Goal: Complete application form: Complete application form

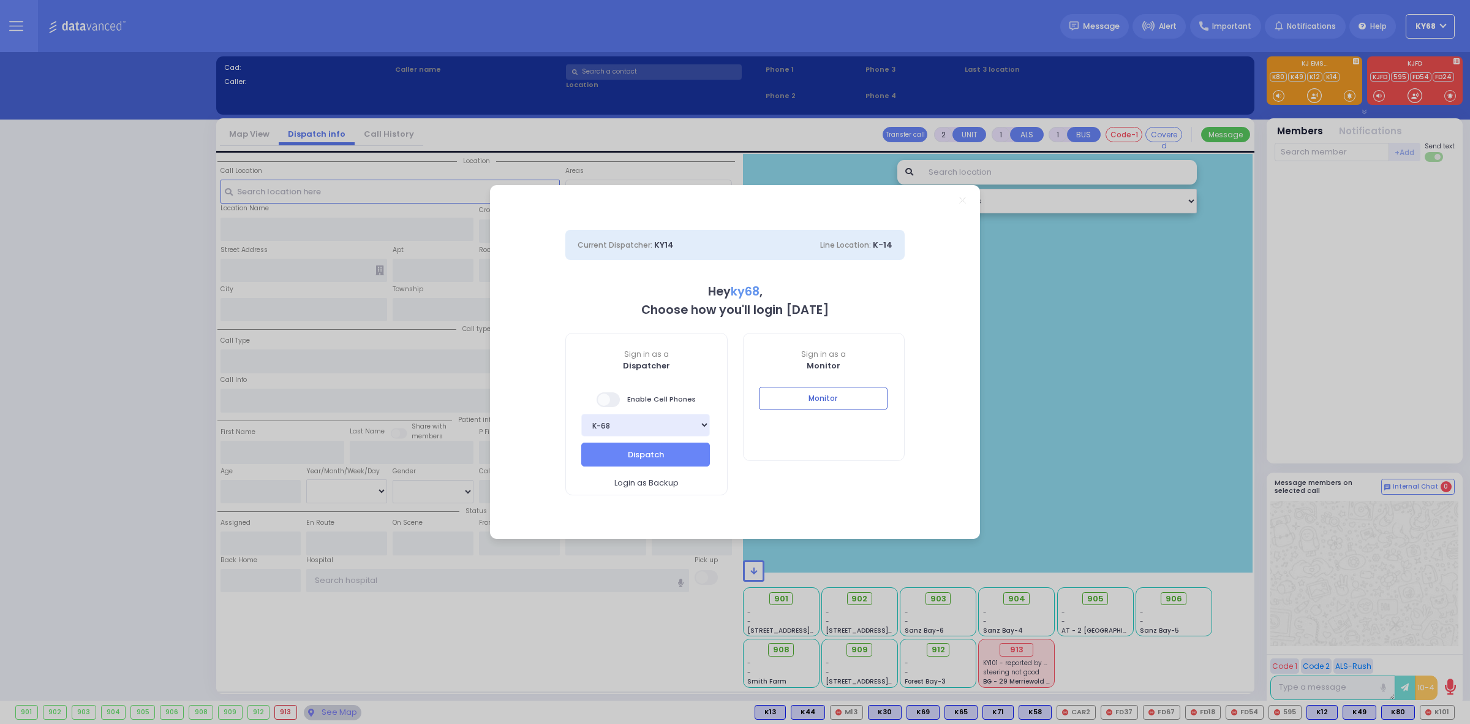
select select "12"
type input "ky68"
click at [807, 372] on div "Sign in as a Monitor Monitor" at bounding box center [824, 397] width 162 height 129
click at [809, 384] on div "Sign in as a Monitor Monitor" at bounding box center [824, 397] width 162 height 129
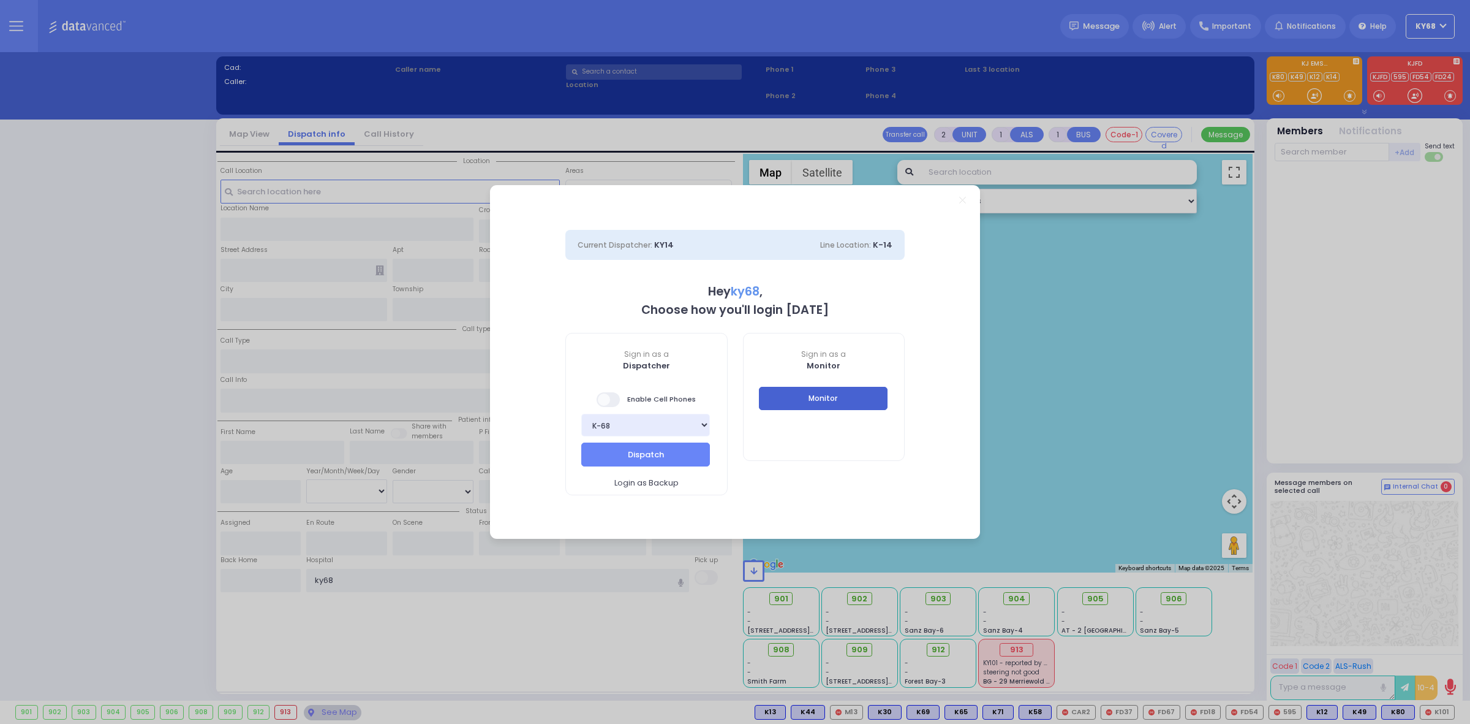
click at [819, 396] on button "Monitor" at bounding box center [823, 398] width 129 height 23
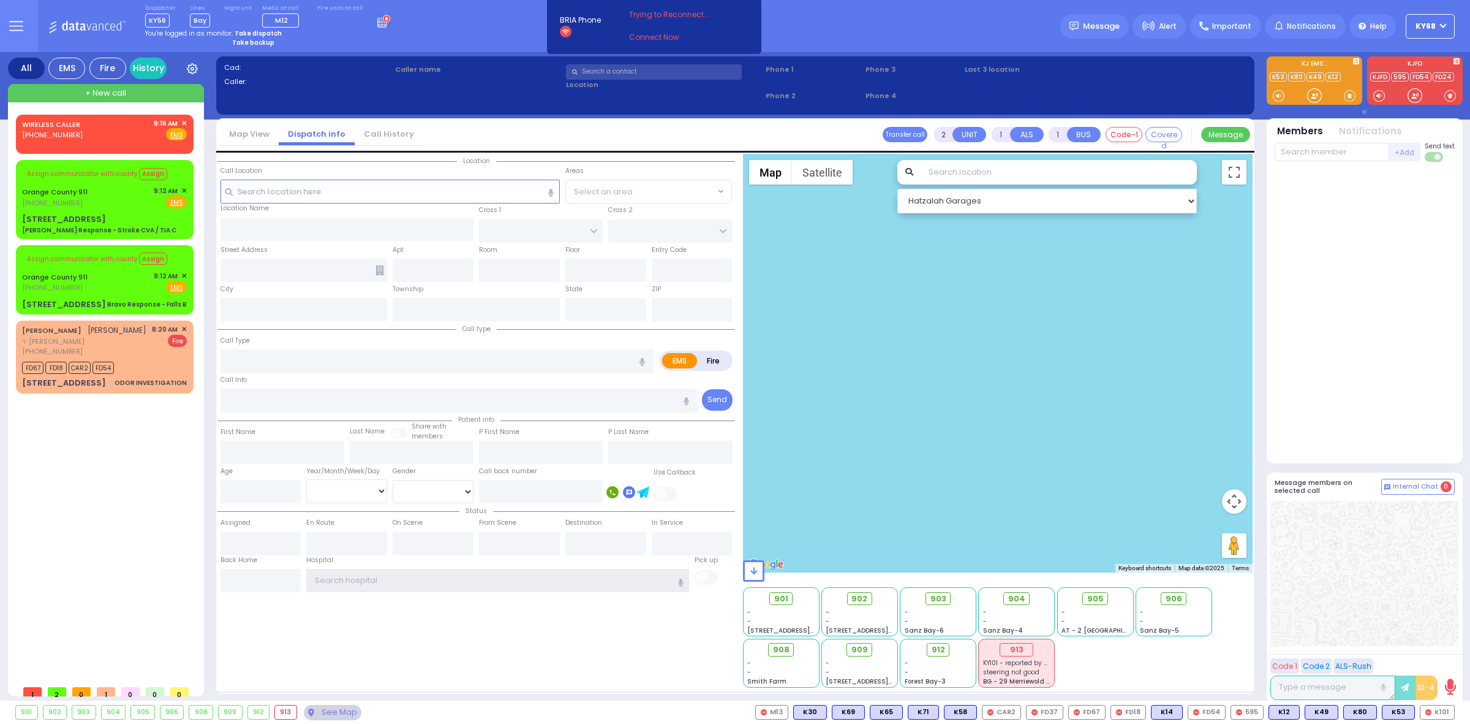
type input "ky68"
click at [608, 72] on input "text" at bounding box center [654, 71] width 176 height 15
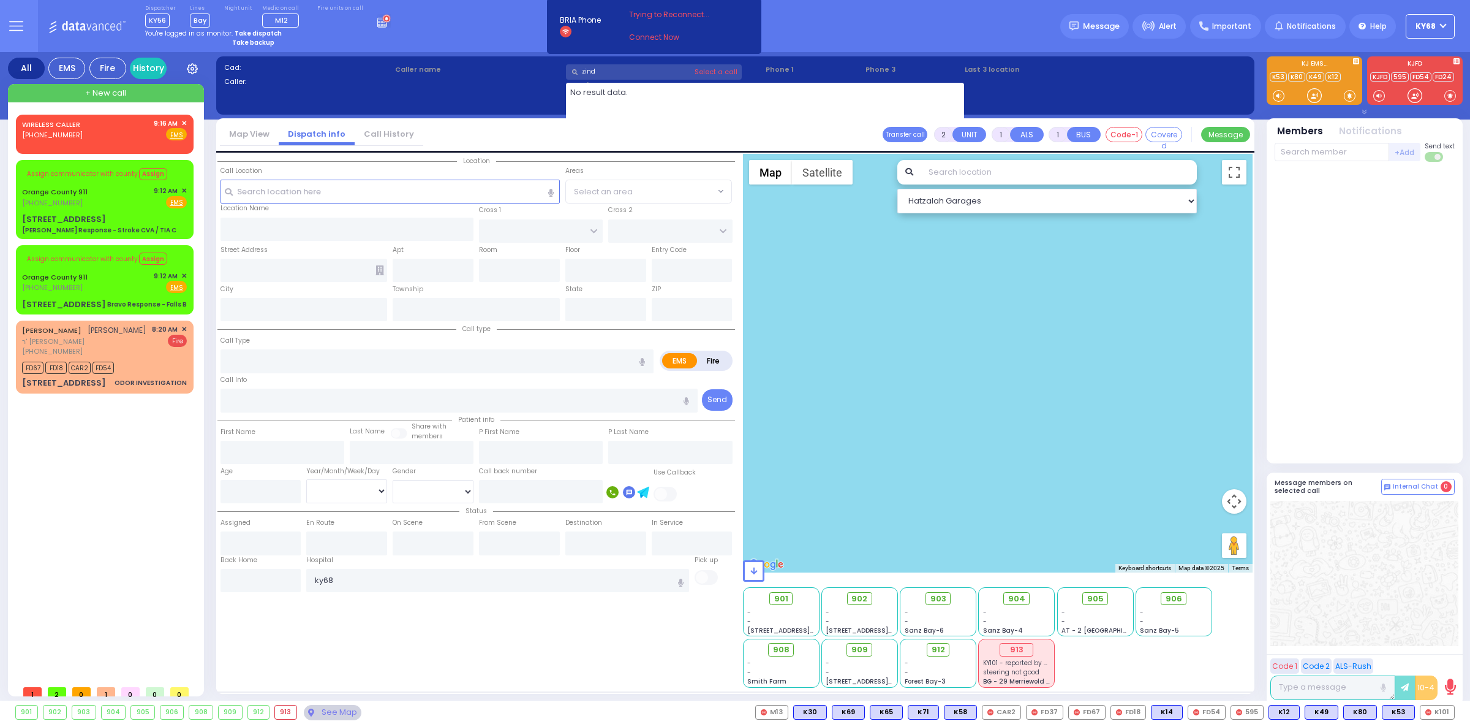
type input "zind"
click at [499, 28] on div "Dispatcher KY56 shift has started. Are you ? Lines Bay" at bounding box center [735, 26] width 1470 height 52
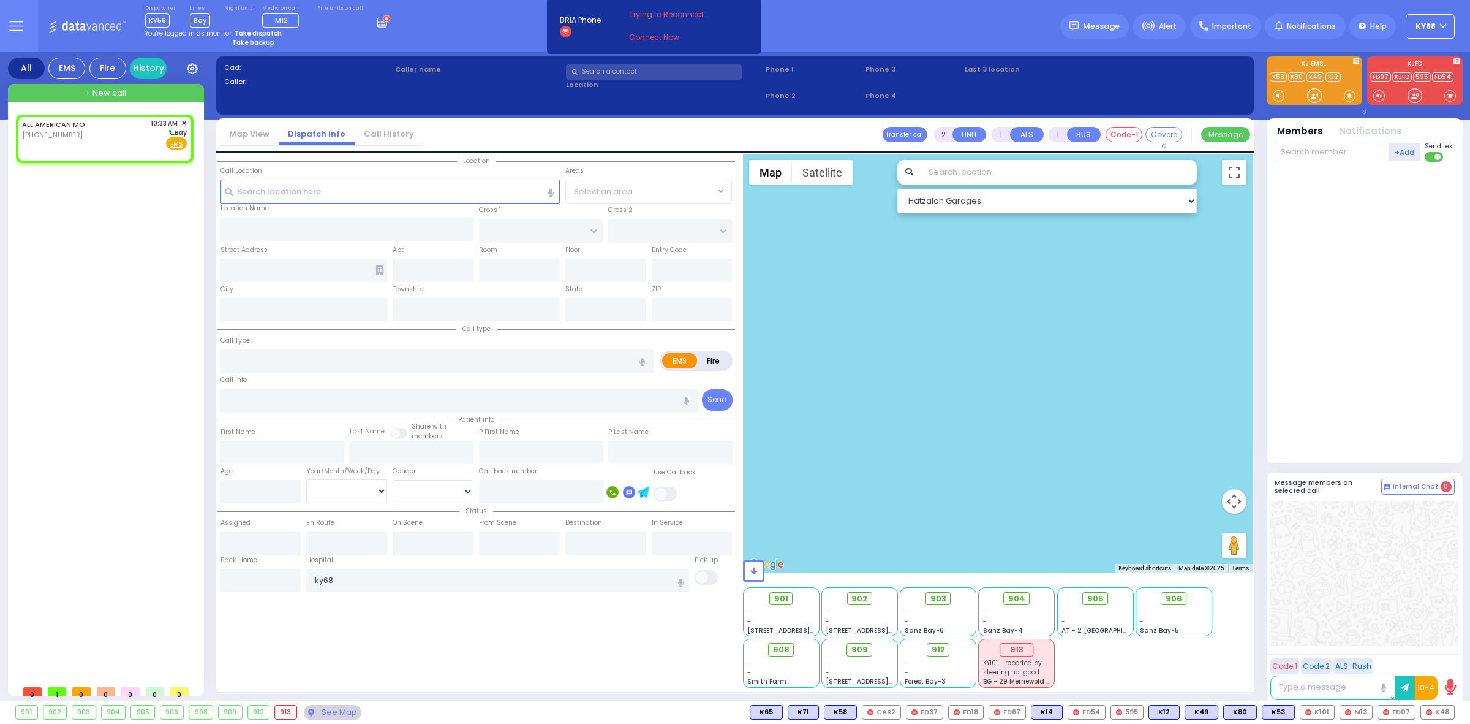
select select
radio input "true"
select select
type input "10:33"
select select "Hatzalah Garages"
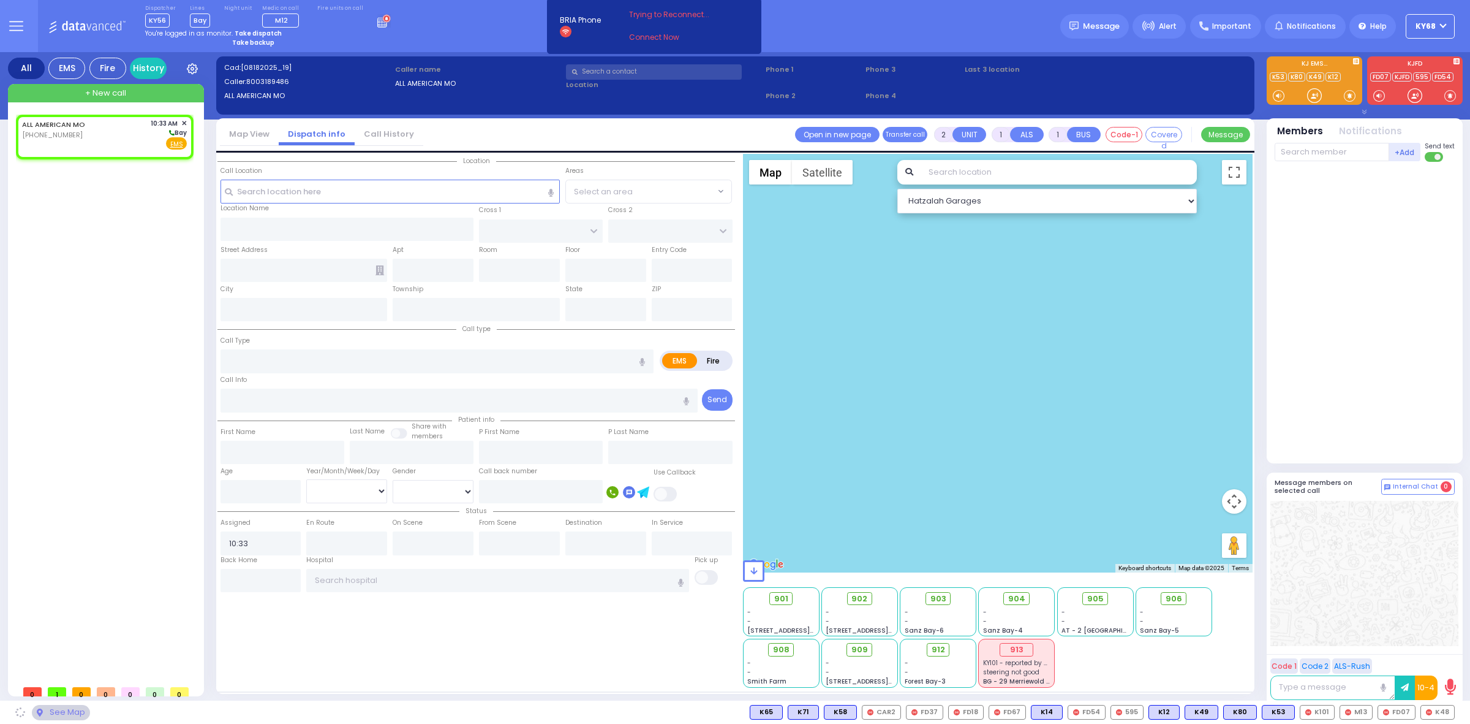
select select
radio input "true"
select select
select select "Hatzalah Garages"
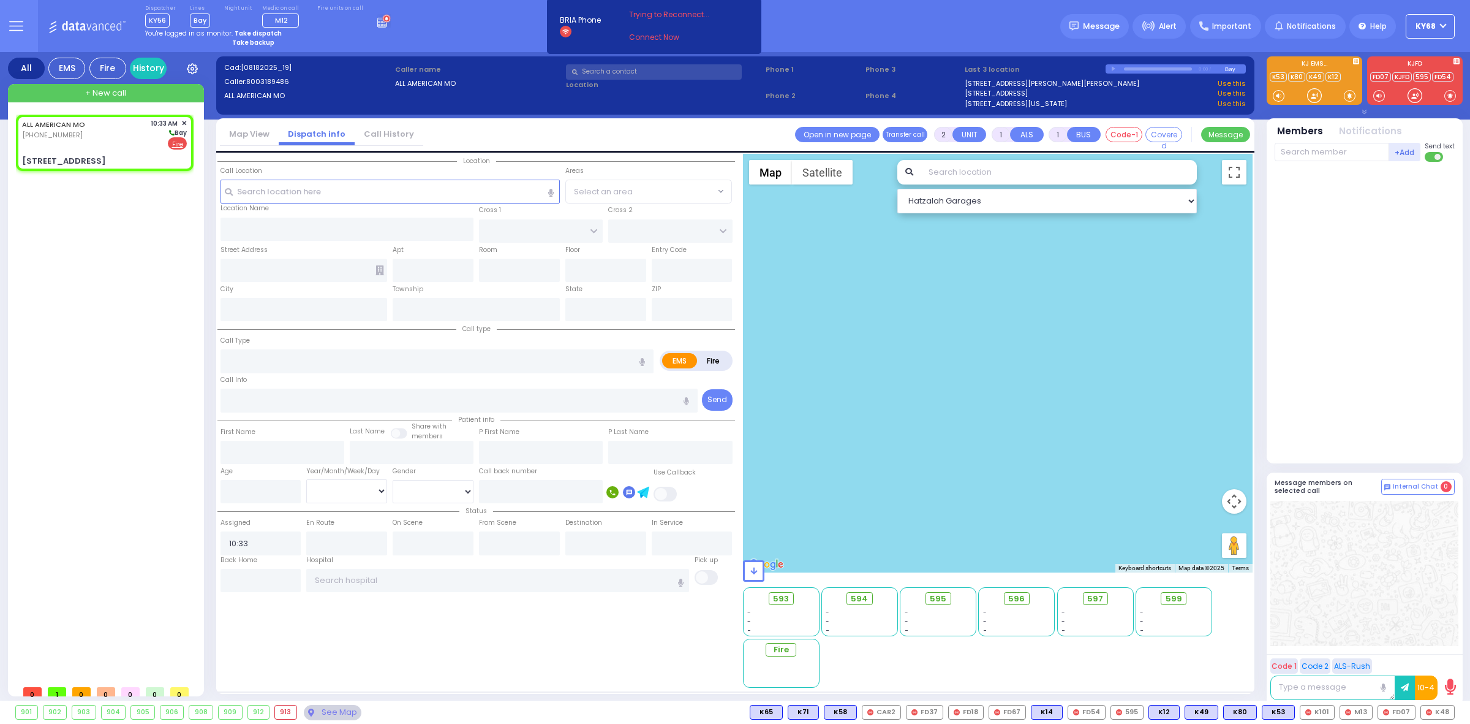
select select
radio input "false"
radio input "true"
select select
select select "Hatzalah Garages"
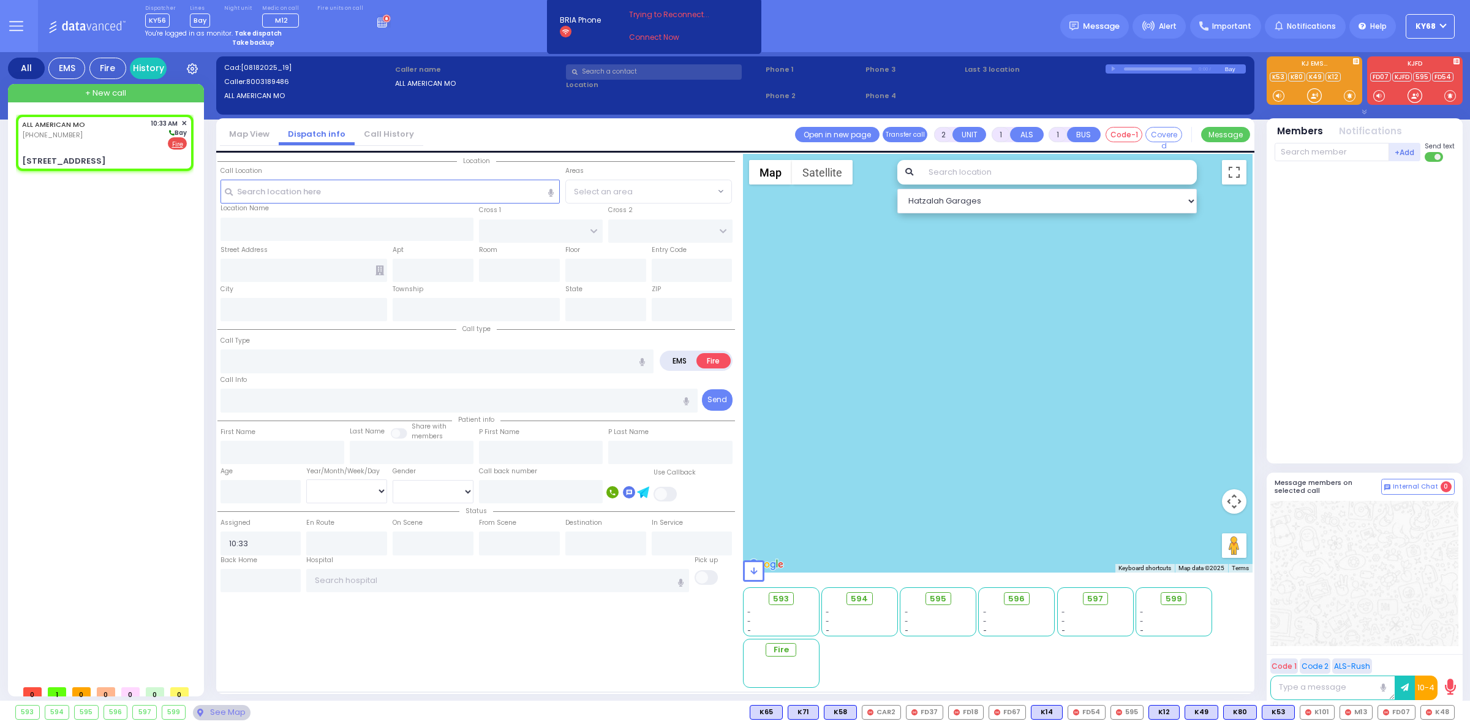
type input "6 Vitebsk Road"
type input "Monroe"
type input "New York"
type input "10950"
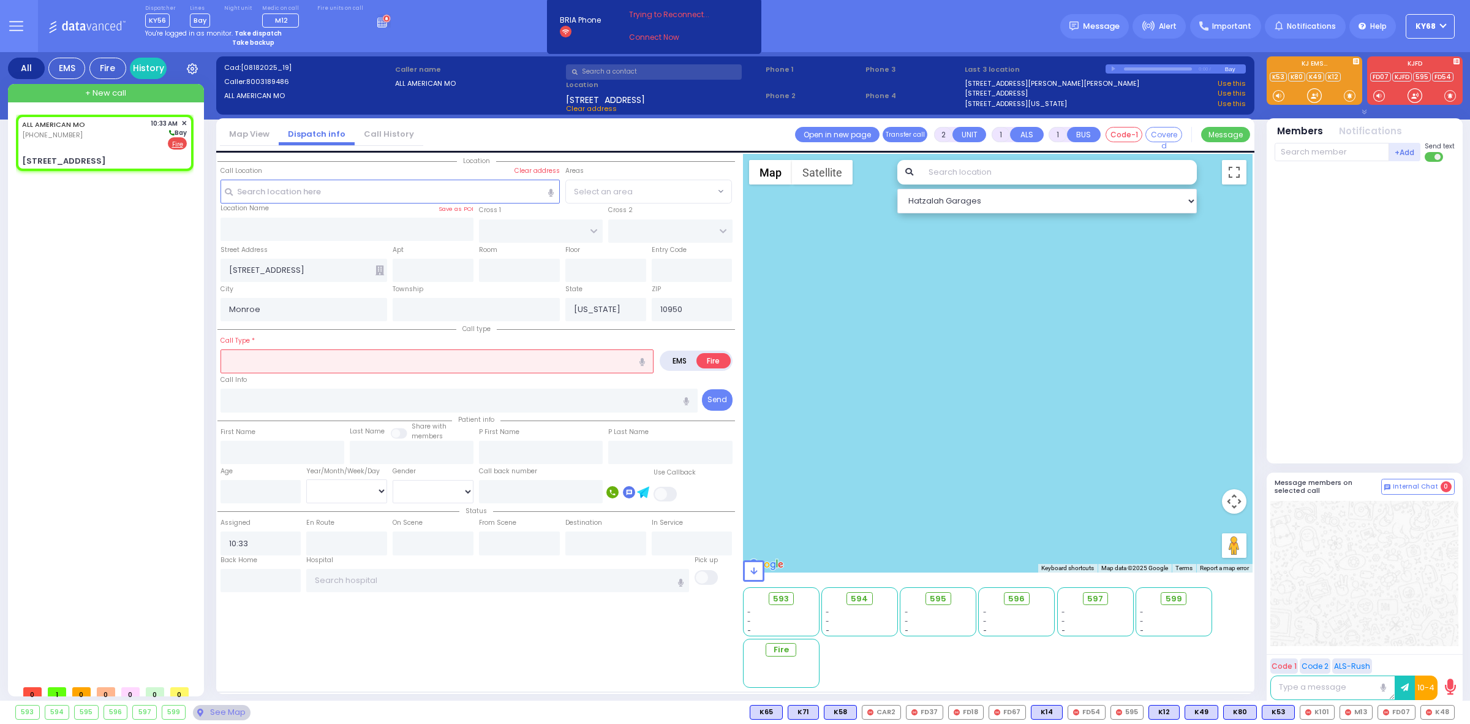
select select
type input "fire"
radio input "true"
select select
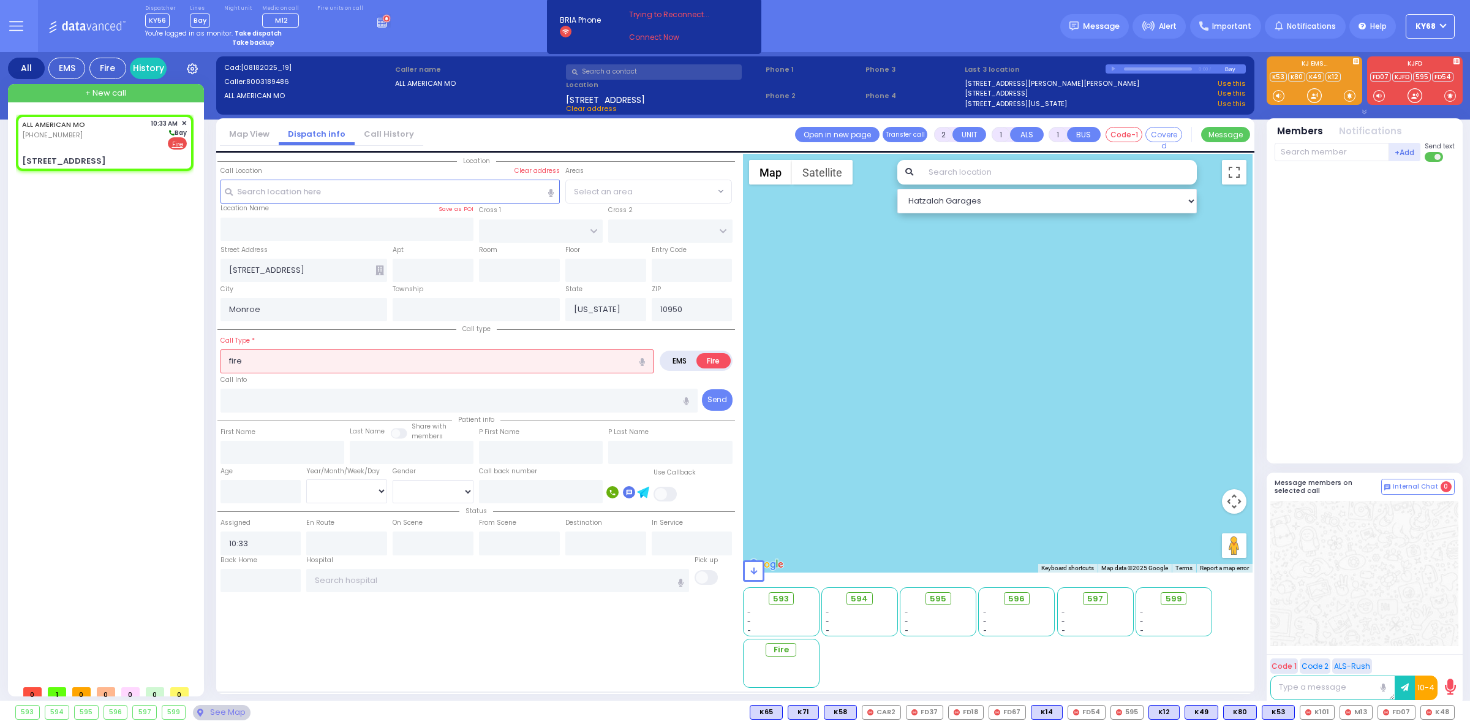
type input "Fire Alarm Sounding"
radio input "true"
select select
radio input "true"
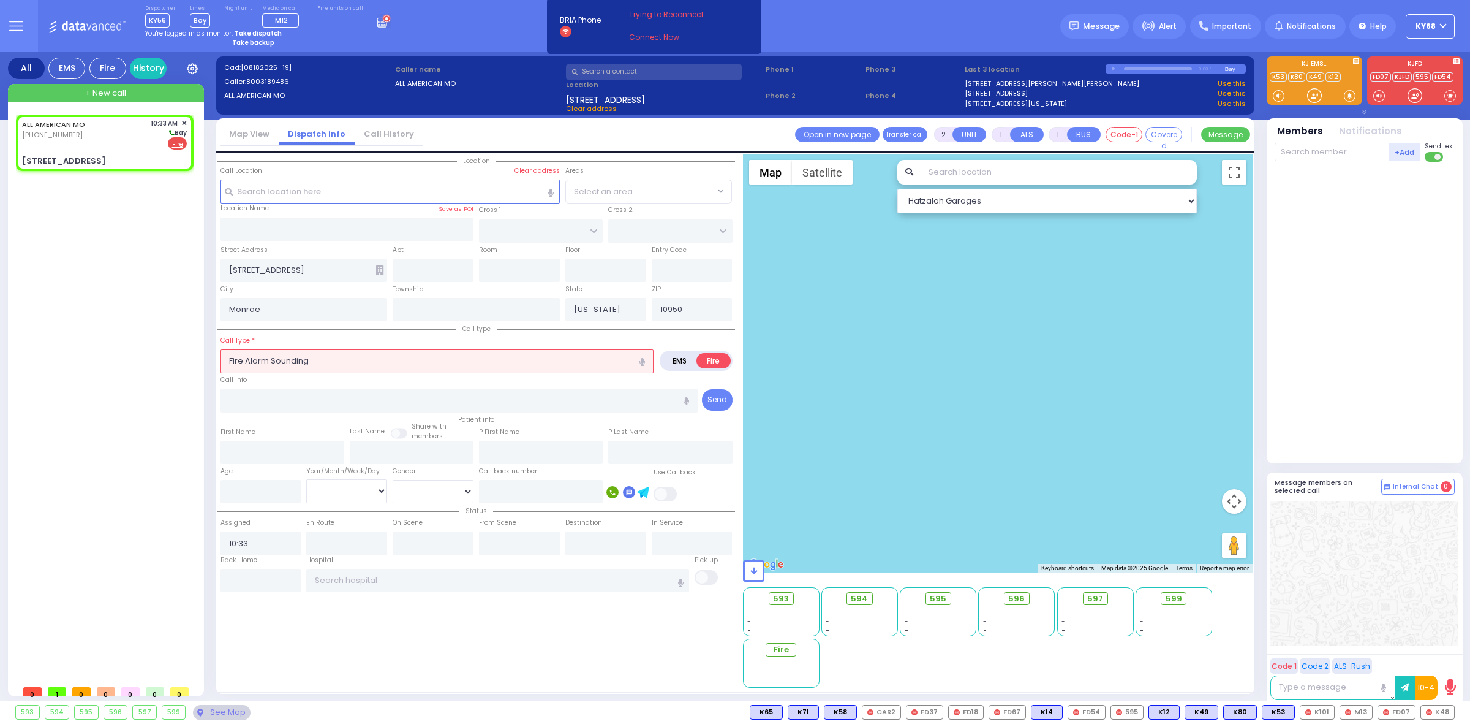
select select
type input "111"
select select
radio input "true"
type input "smoke zone 35"
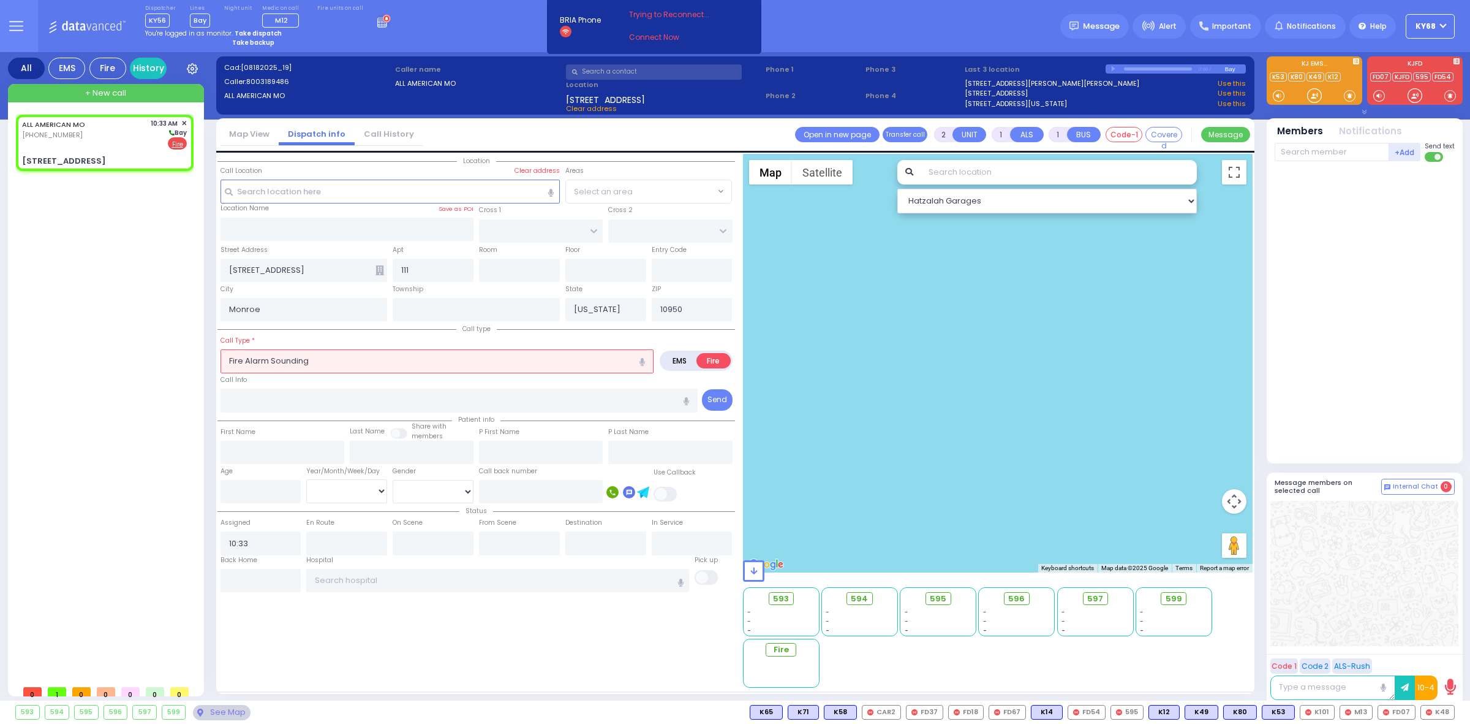
select select
radio input "true"
select select
select select "Hatzalah Garages"
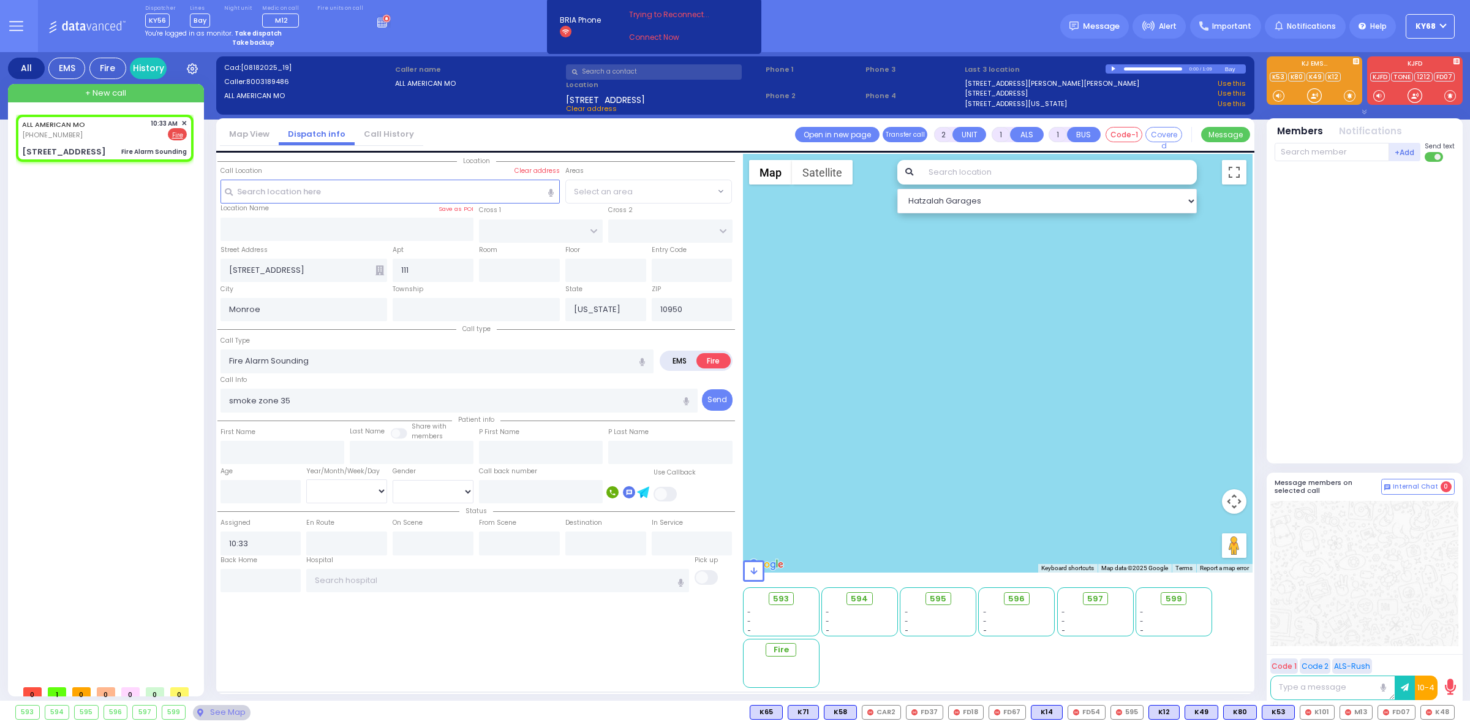
select select
radio input "true"
select select
type input "10:35"
select select
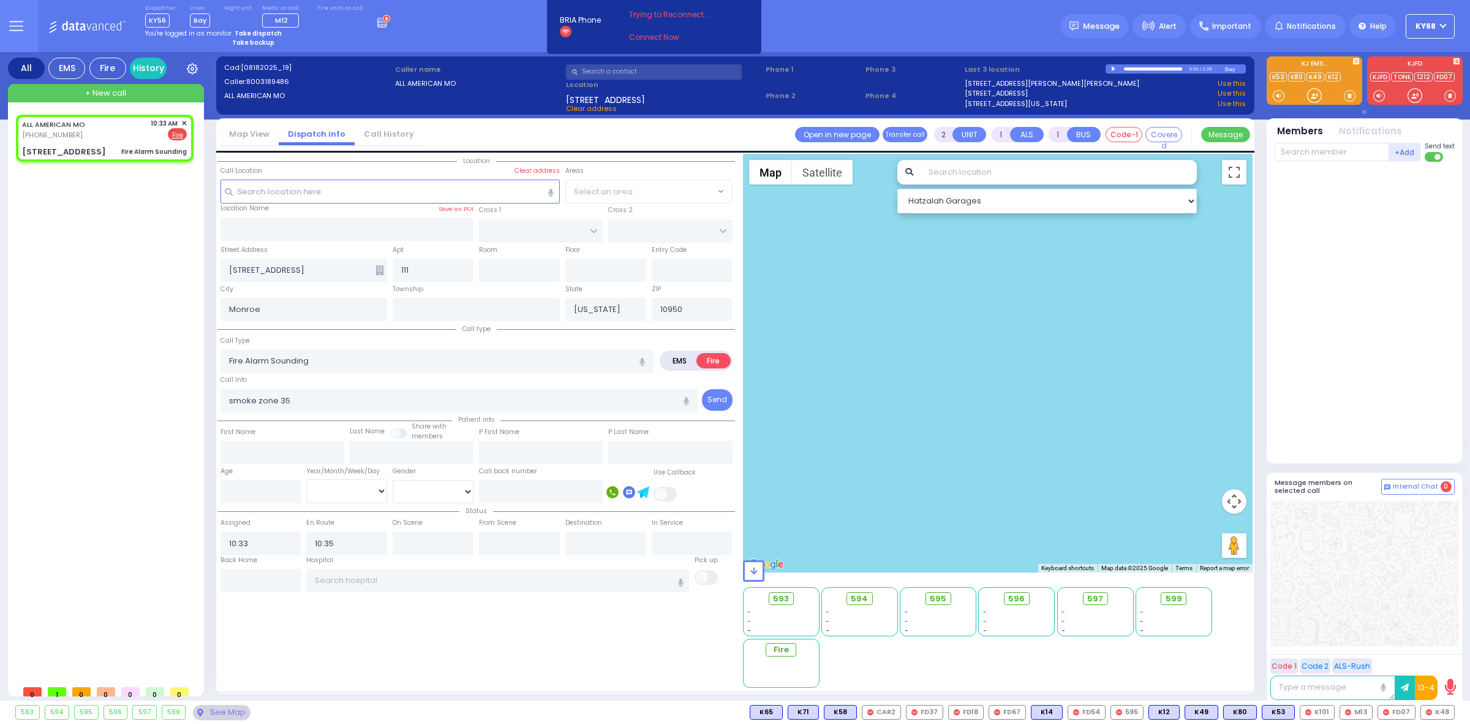
radio input "true"
select select
radio input "true"
select select
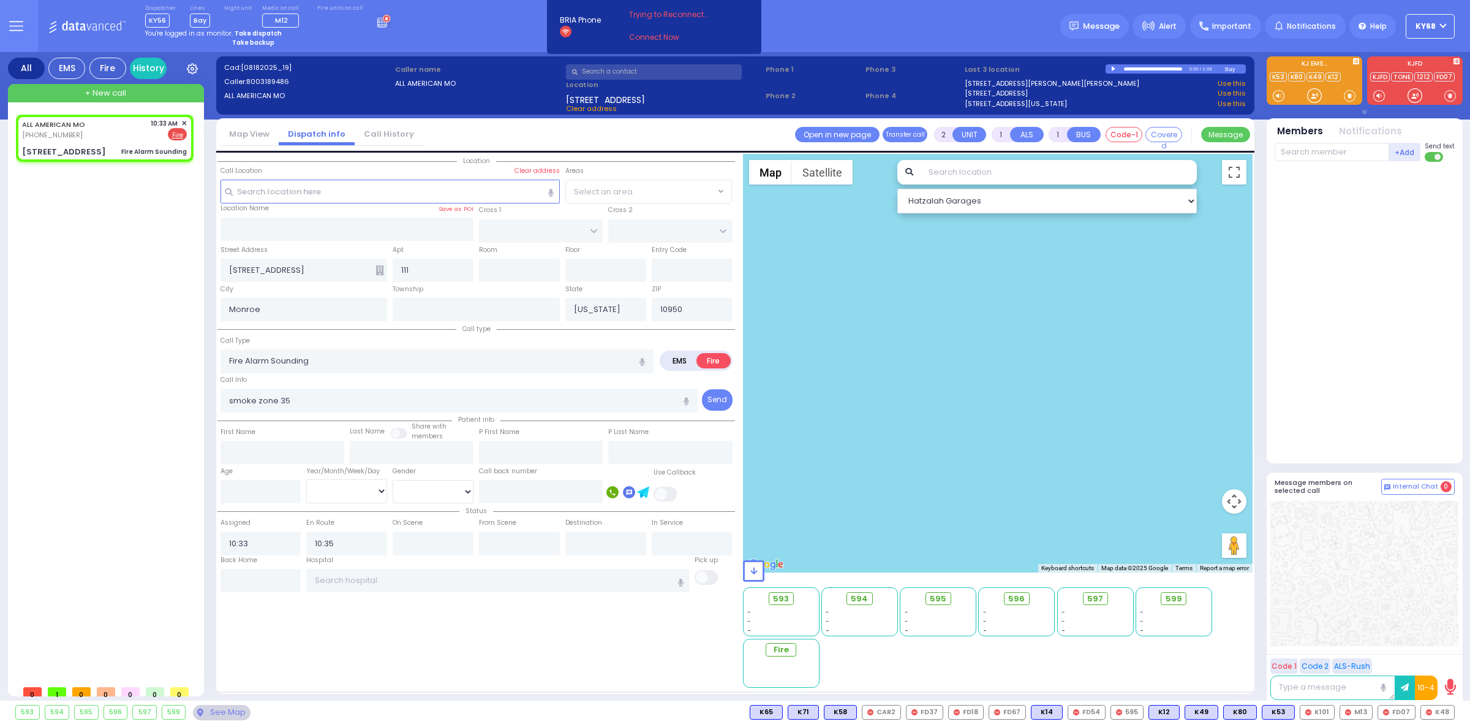
select select "Hatzalah Garages"
